Goal: Task Accomplishment & Management: Manage account settings

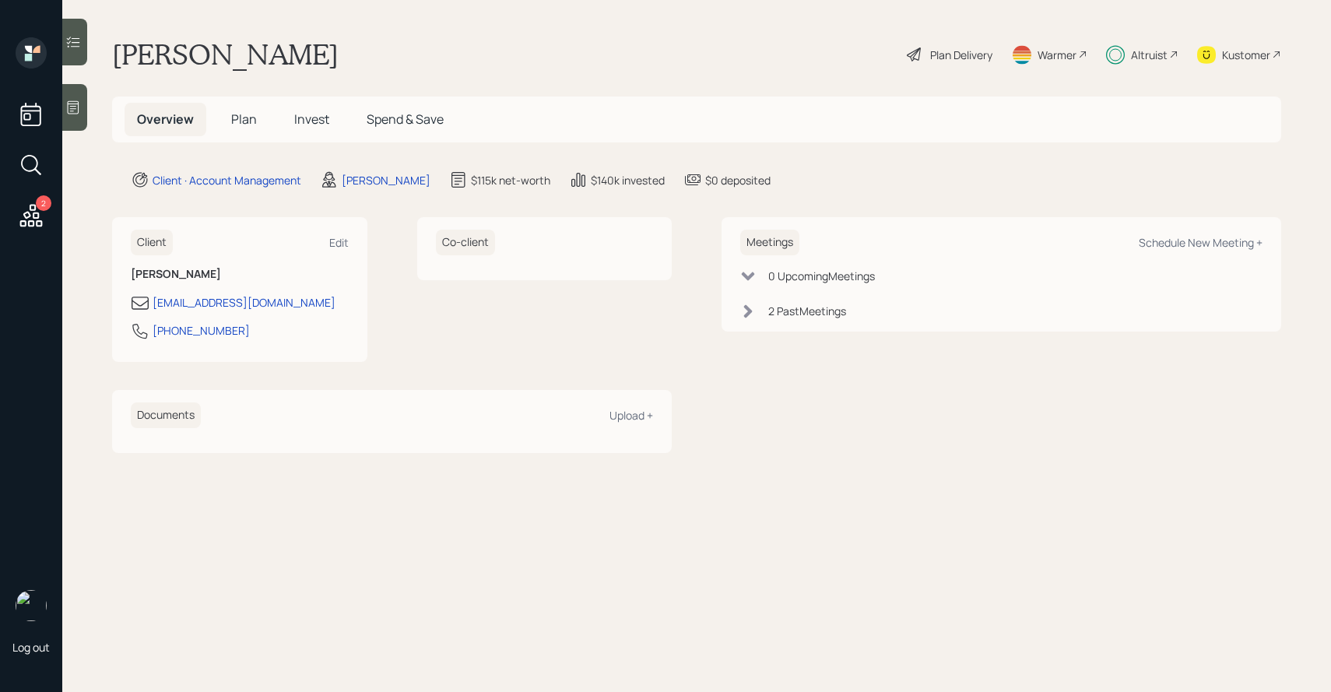
click at [302, 109] on h5 "Invest" at bounding box center [312, 119] width 60 height 33
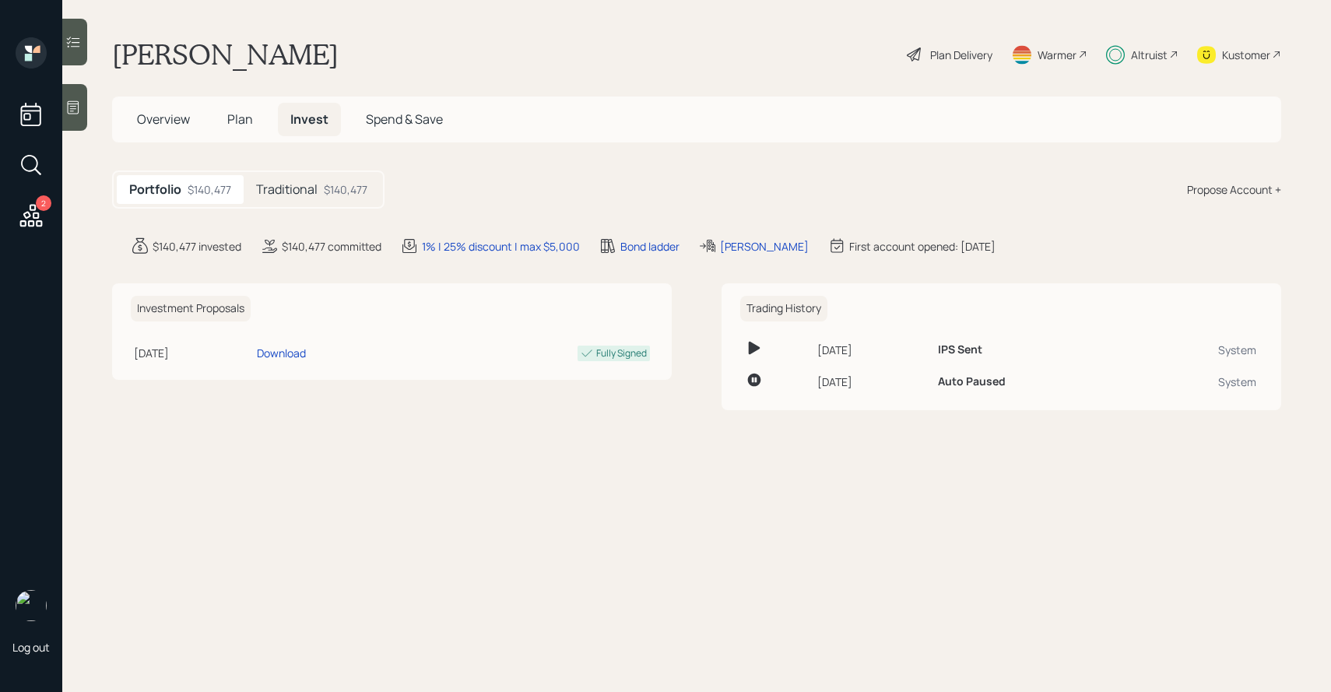
click at [80, 33] on div at bounding box center [74, 42] width 25 height 47
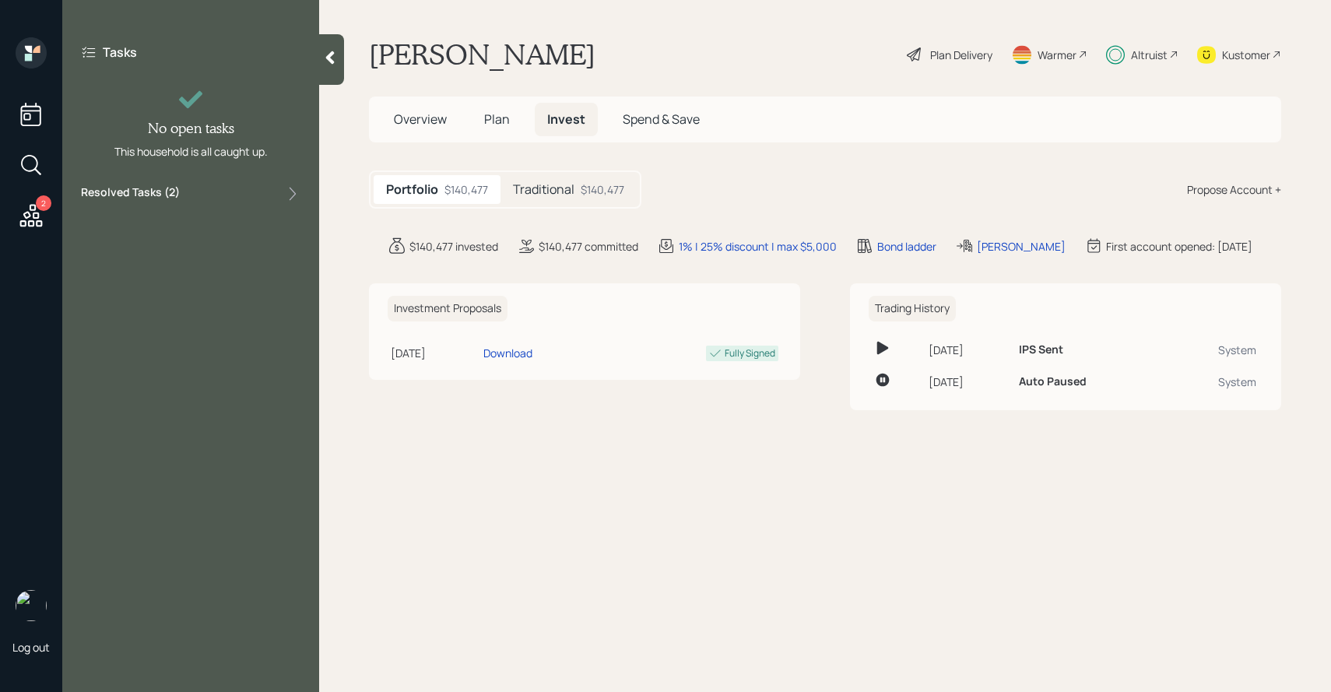
click at [181, 201] on div "Resolved Tasks ( 2 )" at bounding box center [190, 193] width 219 height 19
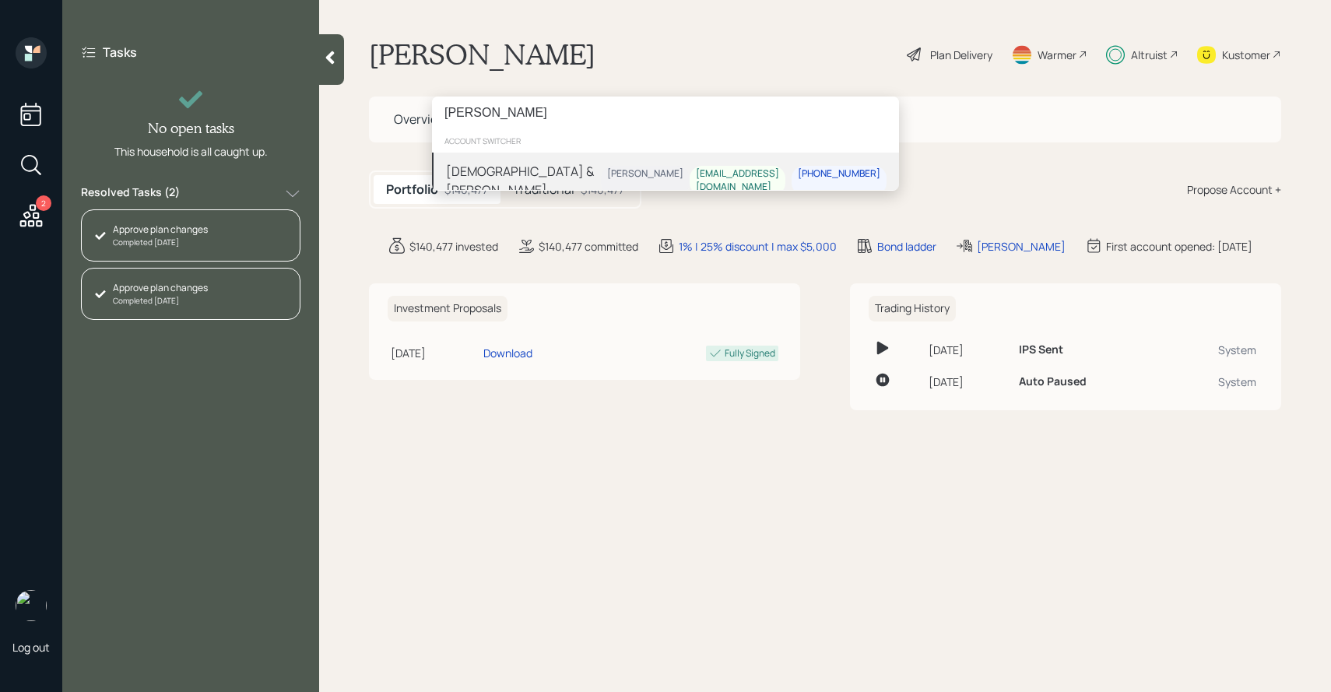
type input "[PERSON_NAME]"
